Goal: Go to known website: Access a specific website the user already knows

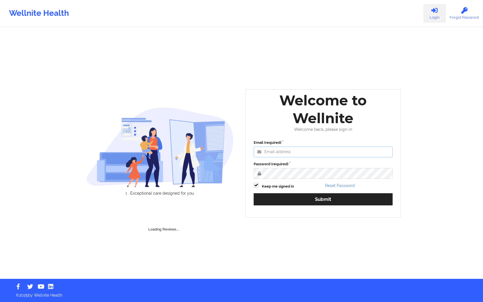
click at [307, 151] on input "Email (required)" at bounding box center [323, 152] width 139 height 11
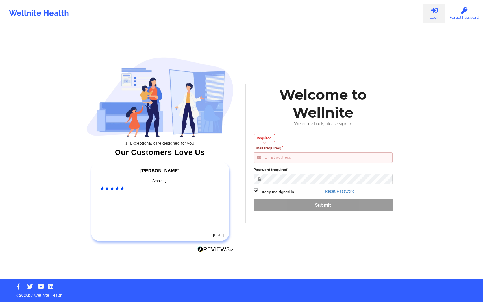
type input "[PERSON_NAME][EMAIL_ADDRESS][DOMAIN_NAME]"
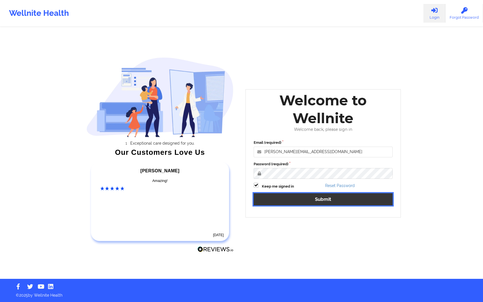
click at [309, 196] on button "Submit" at bounding box center [323, 199] width 139 height 12
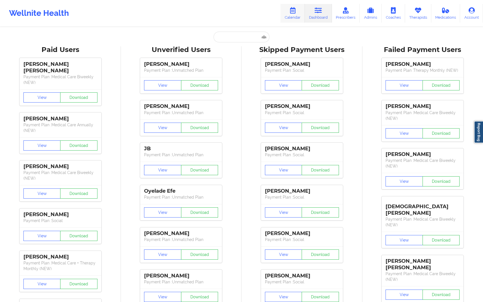
click at [288, 16] on link "Calendar" at bounding box center [293, 13] width 24 height 19
